Goal: Information Seeking & Learning: Learn about a topic

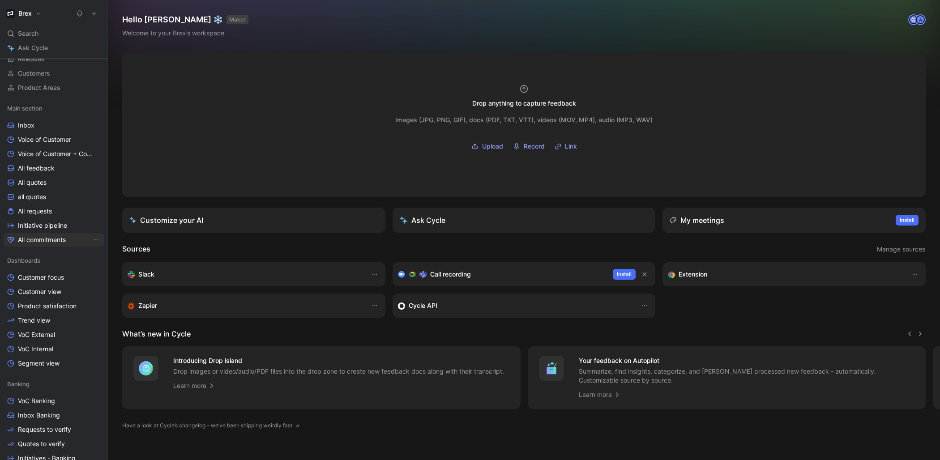
scroll to position [124, 0]
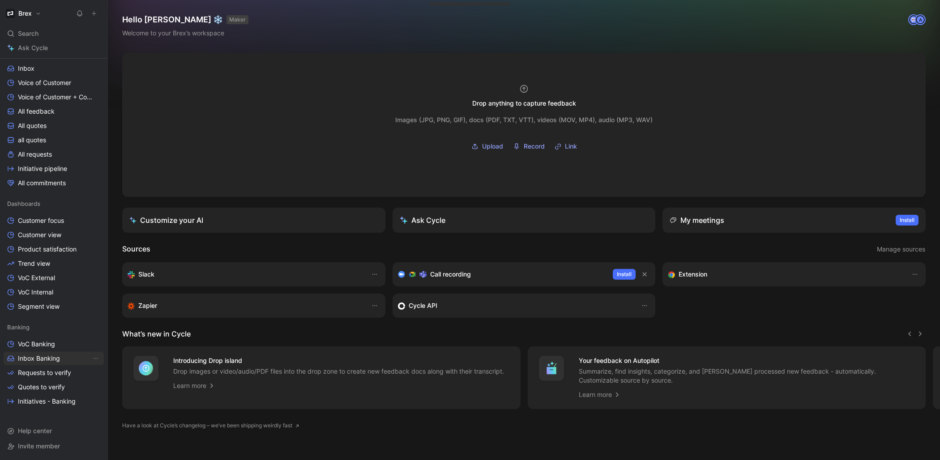
click at [40, 356] on span "Inbox Banking" at bounding box center [39, 358] width 42 height 9
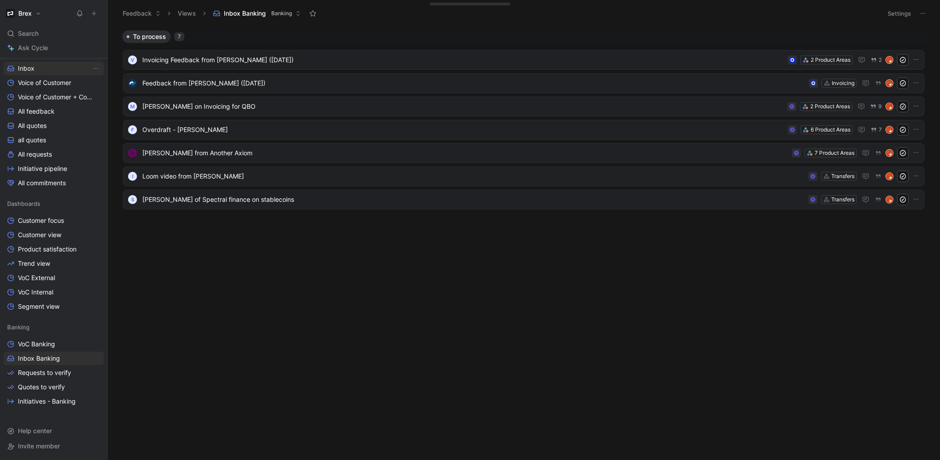
click at [43, 64] on link "Inbox" at bounding box center [54, 68] width 100 height 13
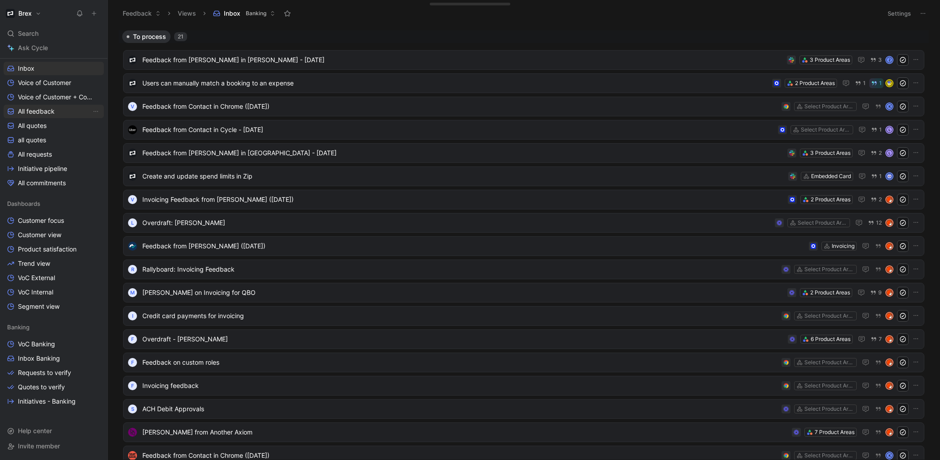
click at [46, 108] on span "All feedback" at bounding box center [36, 111] width 37 height 9
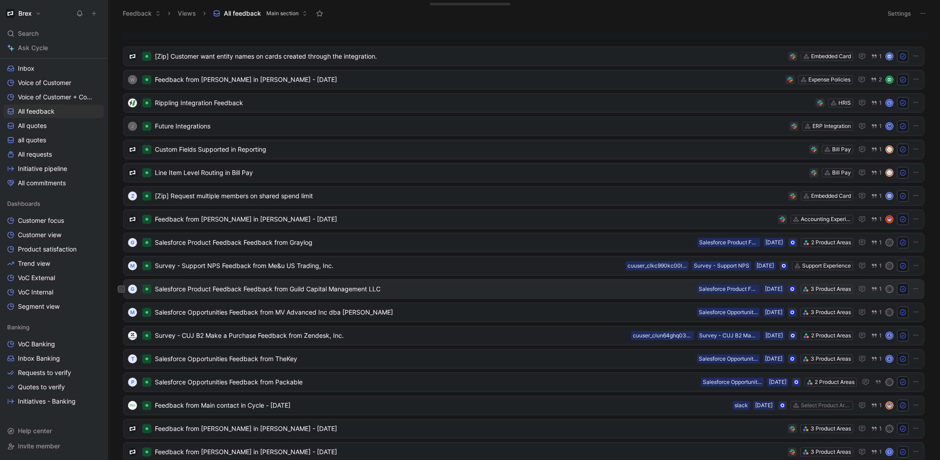
click at [266, 287] on span "Salesforce Product Feedback Feedback from Guild Capital Management LLC" at bounding box center [424, 289] width 539 height 11
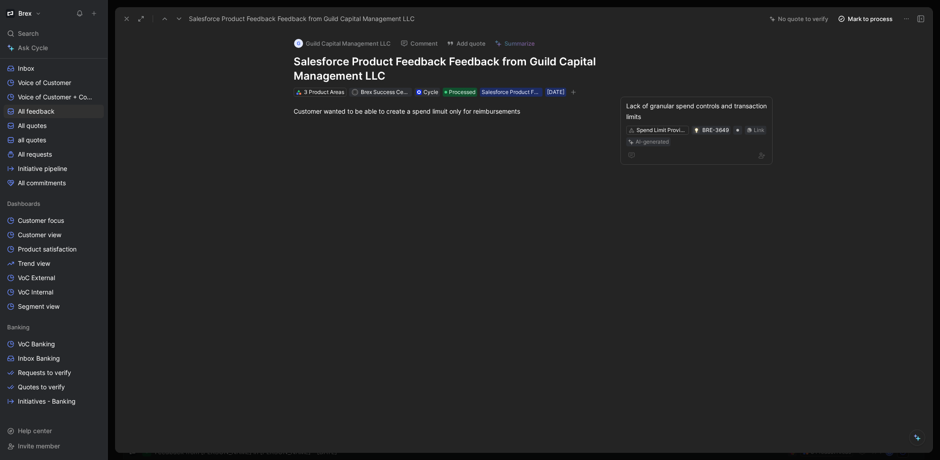
click at [904, 16] on icon at bounding box center [906, 18] width 7 height 7
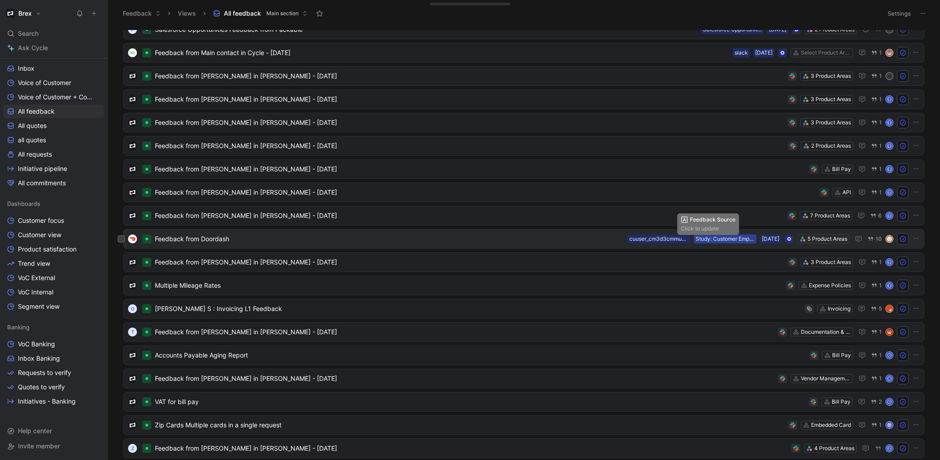
scroll to position [385, 0]
